Goal: Navigation & Orientation: Understand site structure

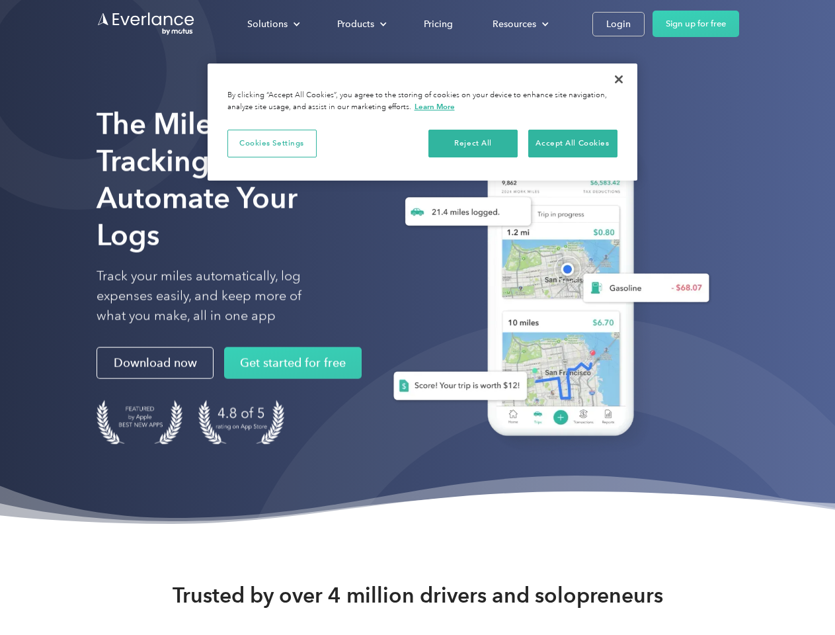
click at [273, 24] on div "Solutions" at bounding box center [267, 24] width 40 height 17
click at [360, 24] on div "Products" at bounding box center [355, 24] width 37 height 17
click at [519, 24] on div "Resources" at bounding box center [515, 24] width 44 height 17
click at [272, 143] on button "Cookies Settings" at bounding box center [272, 144] width 89 height 28
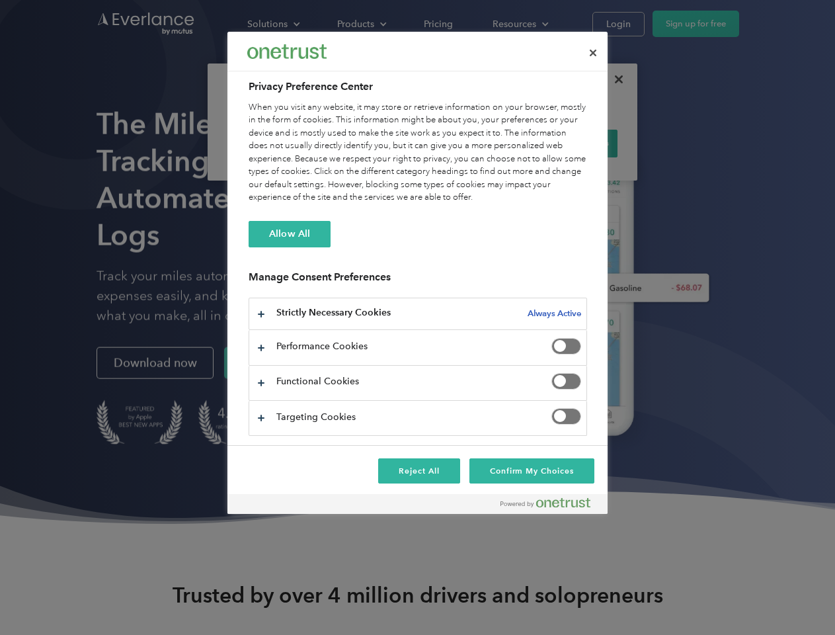
click at [474, 143] on div "When you visit any website, it may store or retrieve information on your browse…" at bounding box center [418, 152] width 339 height 103
click at [573, 143] on div "When you visit any website, it may store or retrieve information on your browse…" at bounding box center [418, 152] width 339 height 103
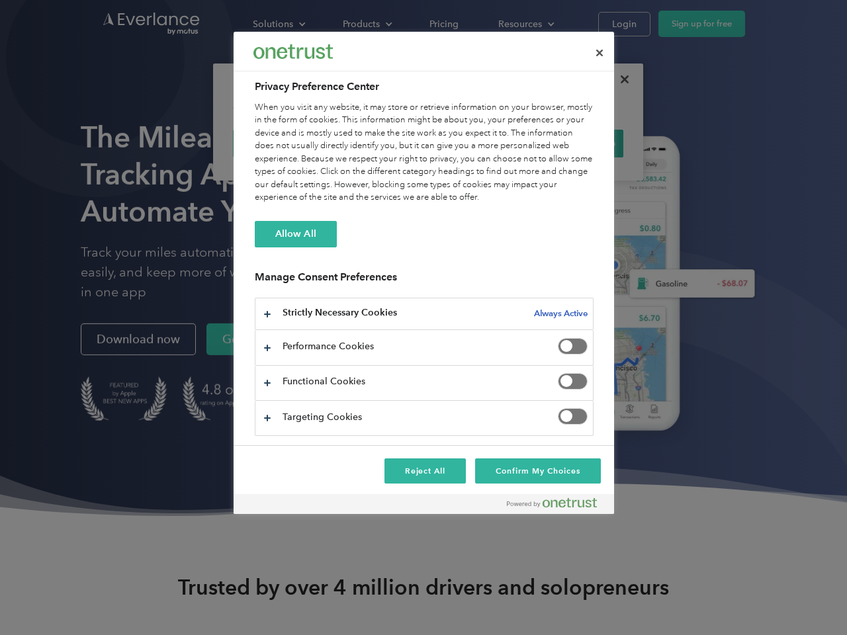
click at [619, 79] on div at bounding box center [423, 317] width 847 height 635
